Goal: Information Seeking & Learning: Learn about a topic

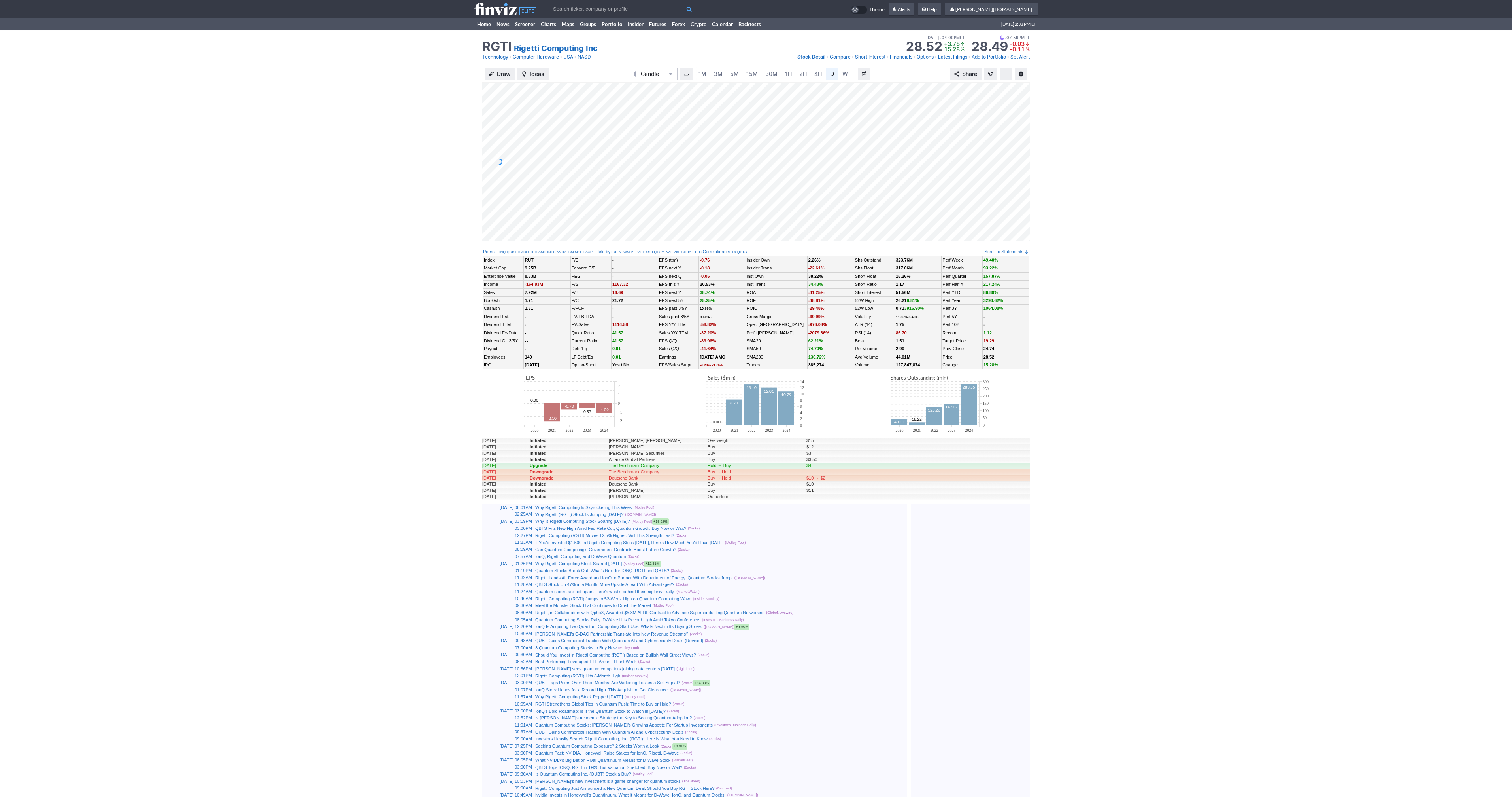
scroll to position [0, 8]
click at [1003, 72] on link at bounding box center [1006, 74] width 13 height 13
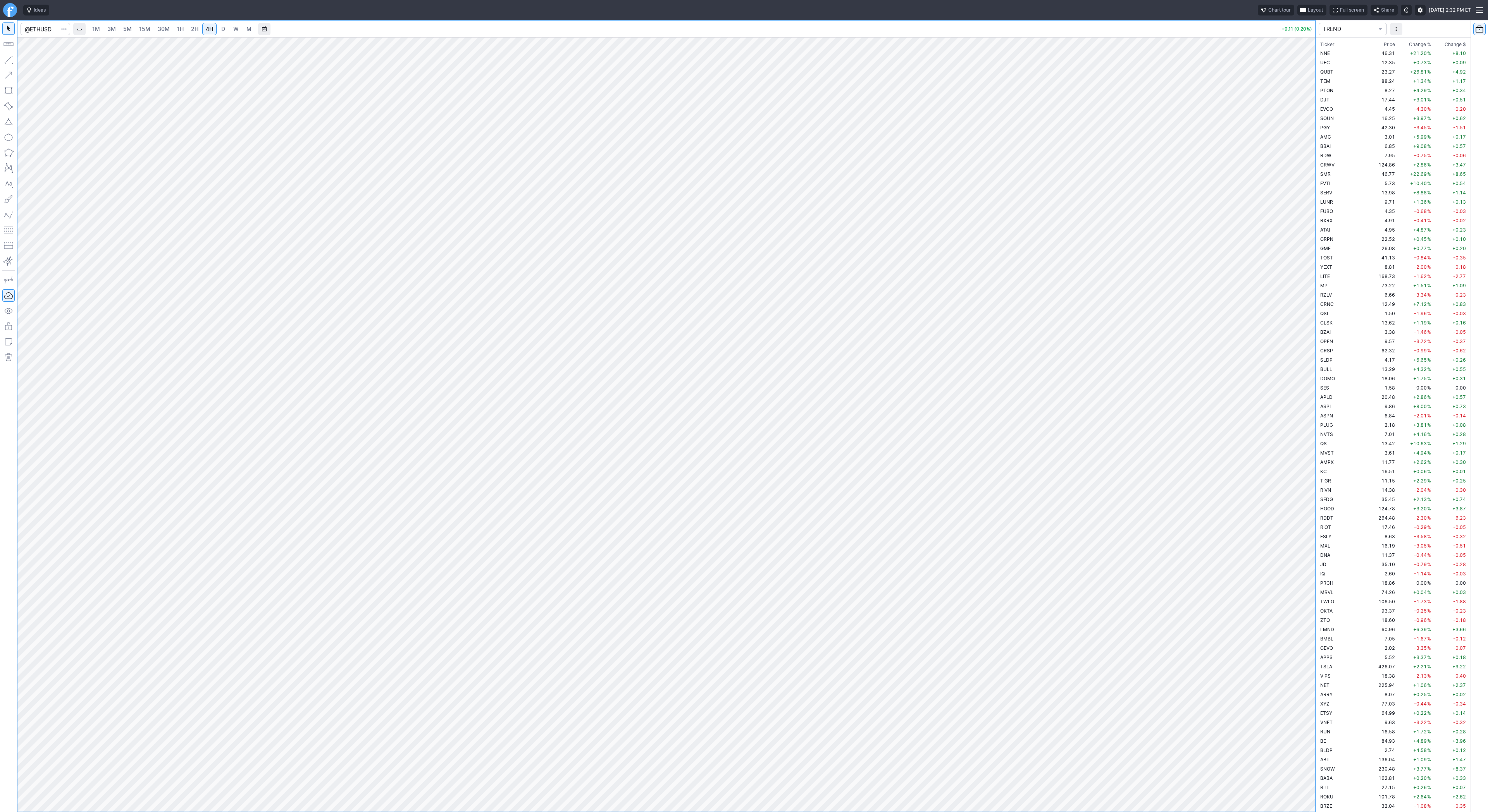
scroll to position [1571, 0]
click at [1478, 28] on button "Portfolio watchlist" at bounding box center [1479, 29] width 12 height 12
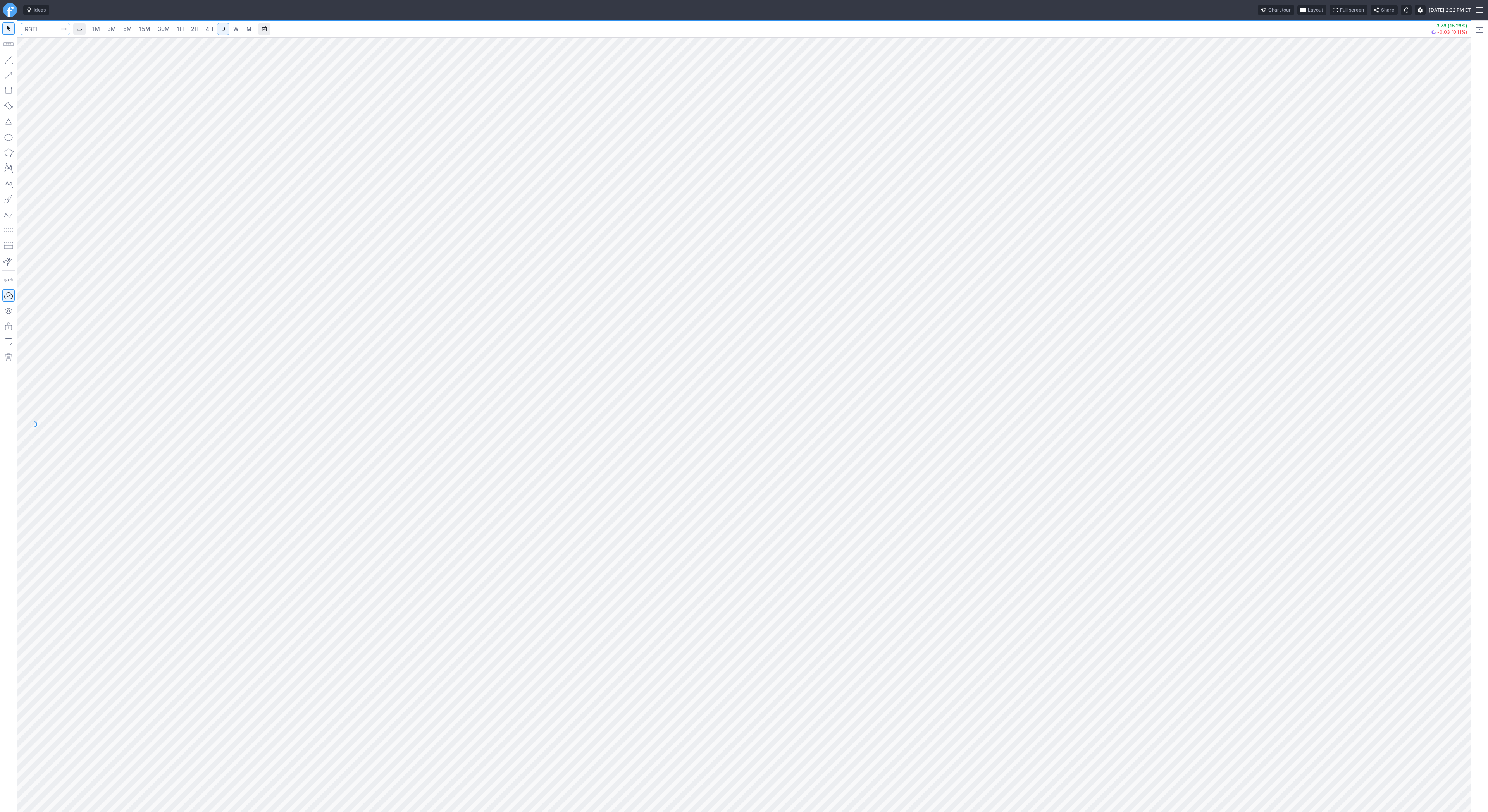
click at [31, 26] on input "Search" at bounding box center [46, 29] width 50 height 12
type input "btcus"
click at [48, 44] on span "D" at bounding box center [50, 45] width 3 height 6
click at [200, 26] on link "2H" at bounding box center [195, 29] width 14 height 12
click at [217, 26] on link "D" at bounding box center [223, 29] width 12 height 12
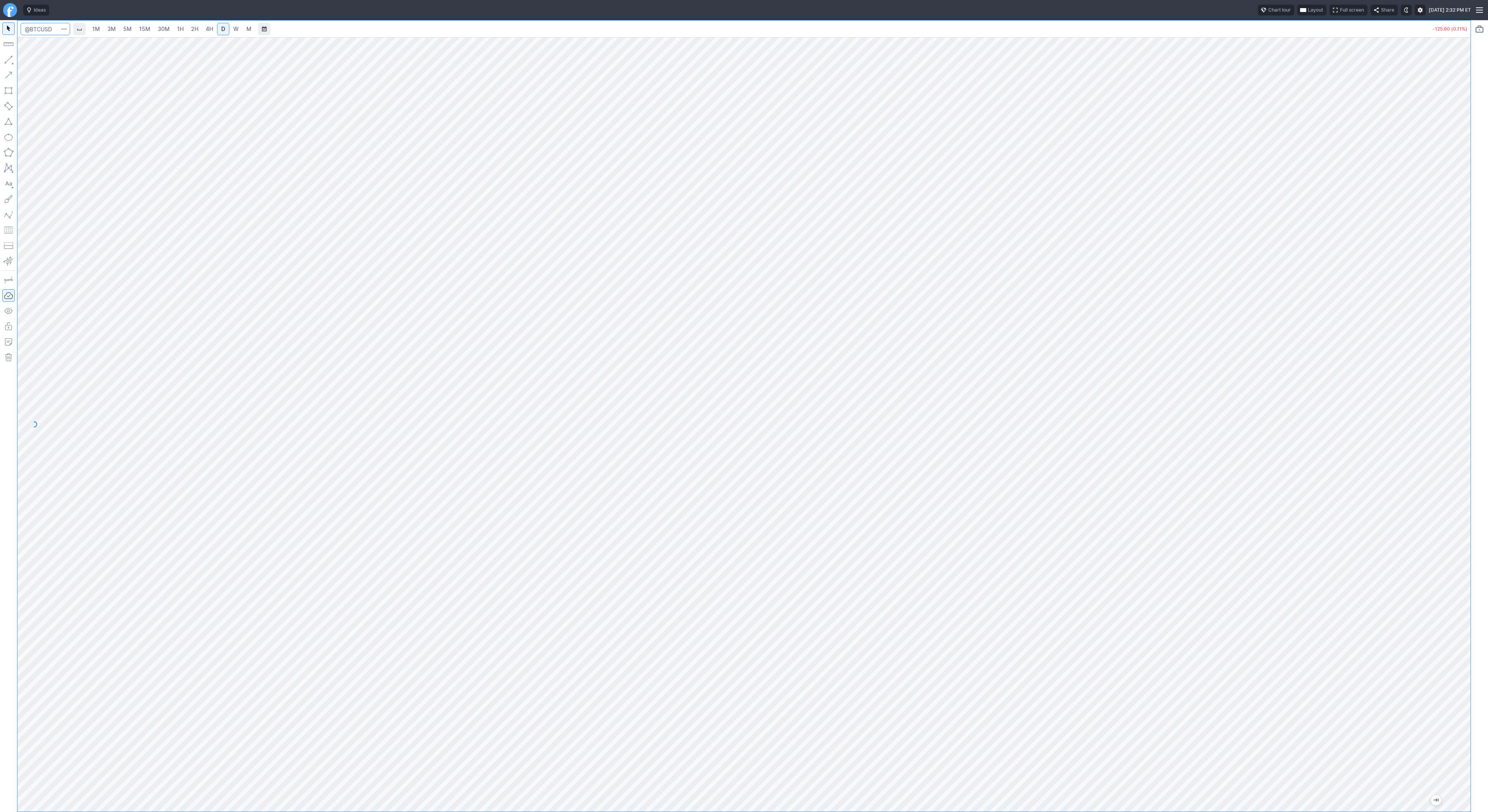
click at [36, 28] on input "Search" at bounding box center [46, 29] width 50 height 12
type input "eth"
click at [66, 146] on span "ereum / USD" at bounding box center [73, 142] width 27 height 6
click at [112, 26] on span "3M" at bounding box center [112, 29] width 8 height 7
click at [167, 28] on span "30M" at bounding box center [163, 29] width 12 height 7
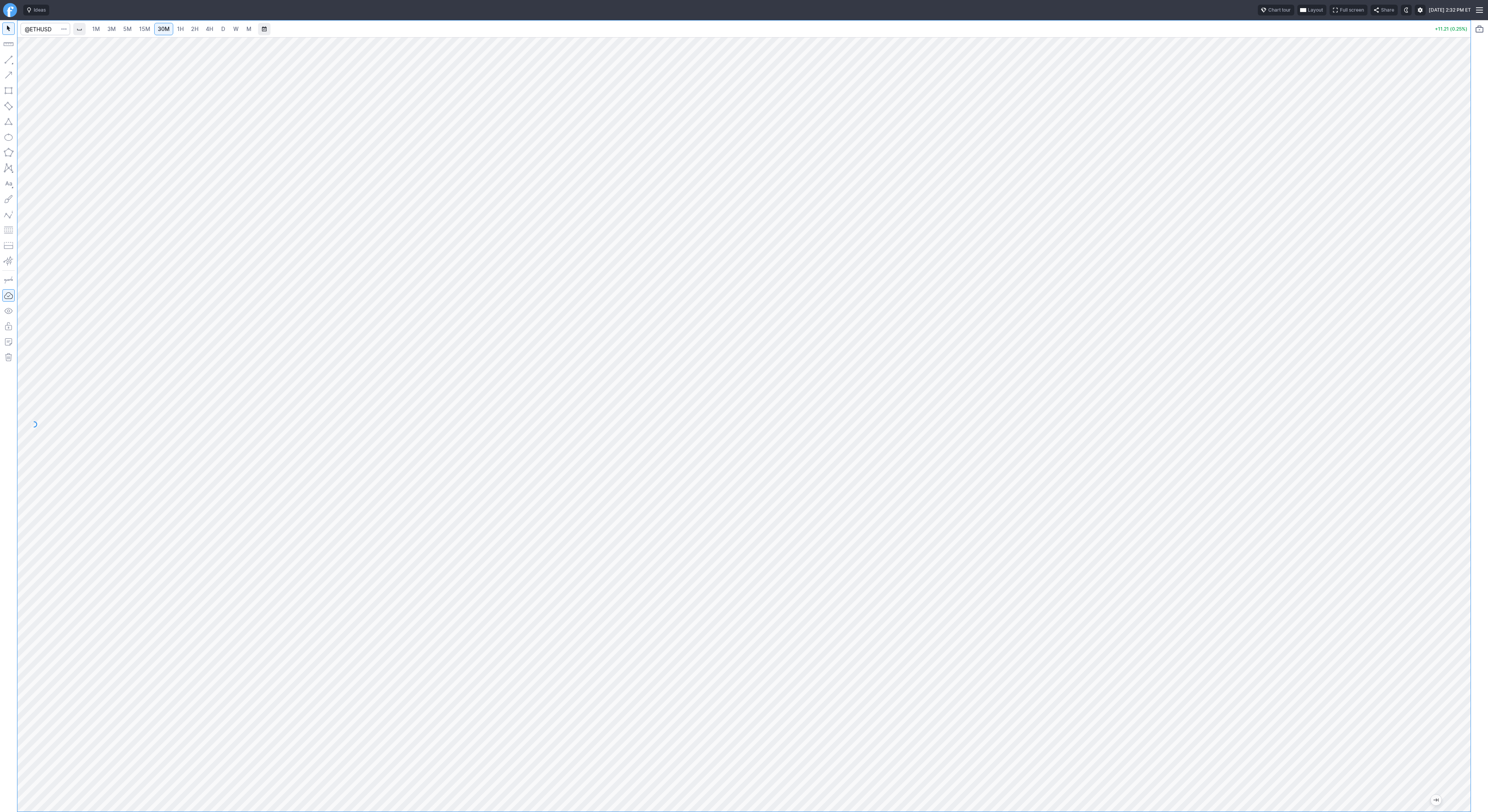
click at [185, 27] on link "1H" at bounding box center [181, 29] width 13 height 12
click at [36, 60] on span "Line" at bounding box center [46, 61] width 31 height 7
click at [34, 59] on span "Line" at bounding box center [46, 61] width 31 height 7
